Goal: Contribute content

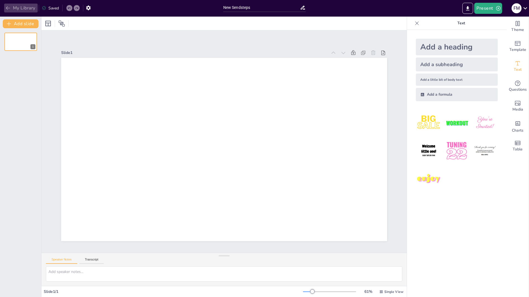
click at [8, 8] on icon "button" at bounding box center [8, 8] width 6 height 6
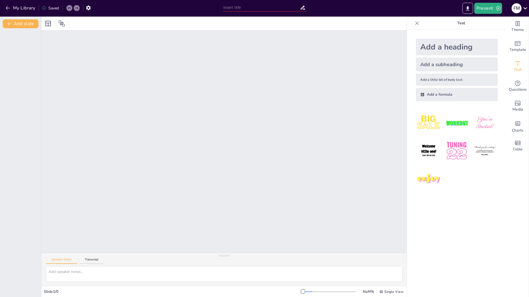
click at [243, 8] on input "text" at bounding box center [261, 8] width 77 height 8
type input "EverESSt Quiz"
click at [54, 7] on div "Unable to save" at bounding box center [58, 8] width 32 height 5
click at [5, 9] on button "My Library" at bounding box center [20, 8] width 33 height 9
